Goal: Find specific page/section: Find specific page/section

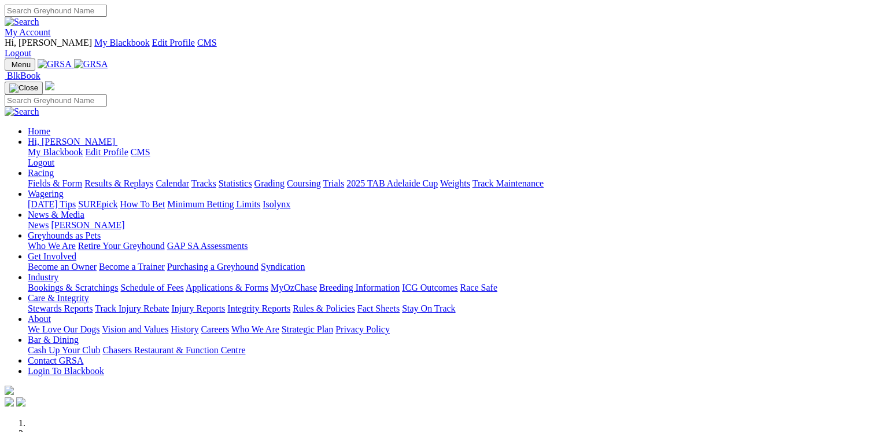
click at [89, 293] on link "Care & Integrity" at bounding box center [58, 298] width 61 height 10
click at [58, 272] on link "Industry" at bounding box center [43, 277] width 31 height 10
click at [268, 282] on link "Applications & Forms" at bounding box center [227, 287] width 83 height 10
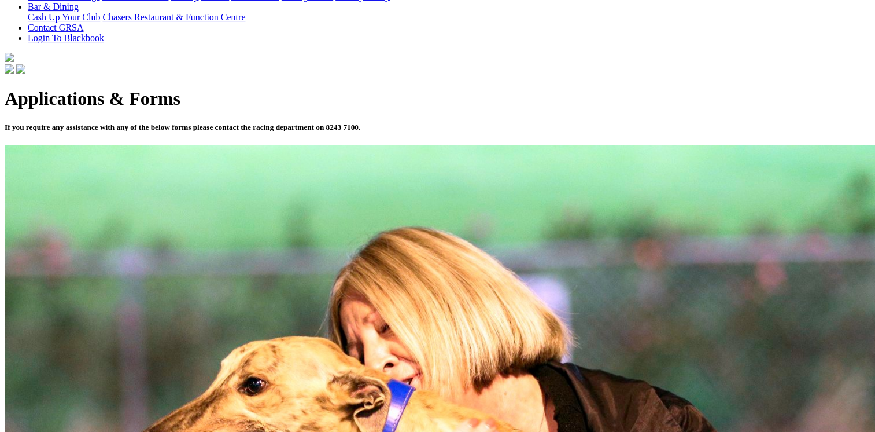
scroll to position [373, 0]
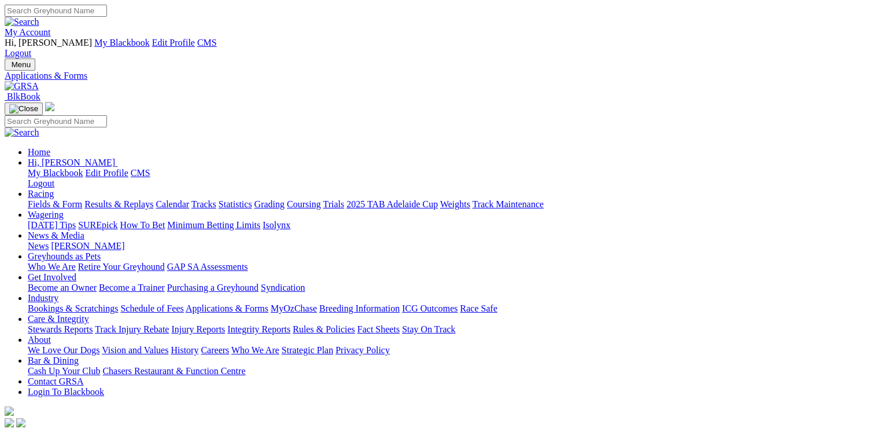
click at [39, 81] on img at bounding box center [22, 86] width 34 height 10
